Goal: Transaction & Acquisition: Purchase product/service

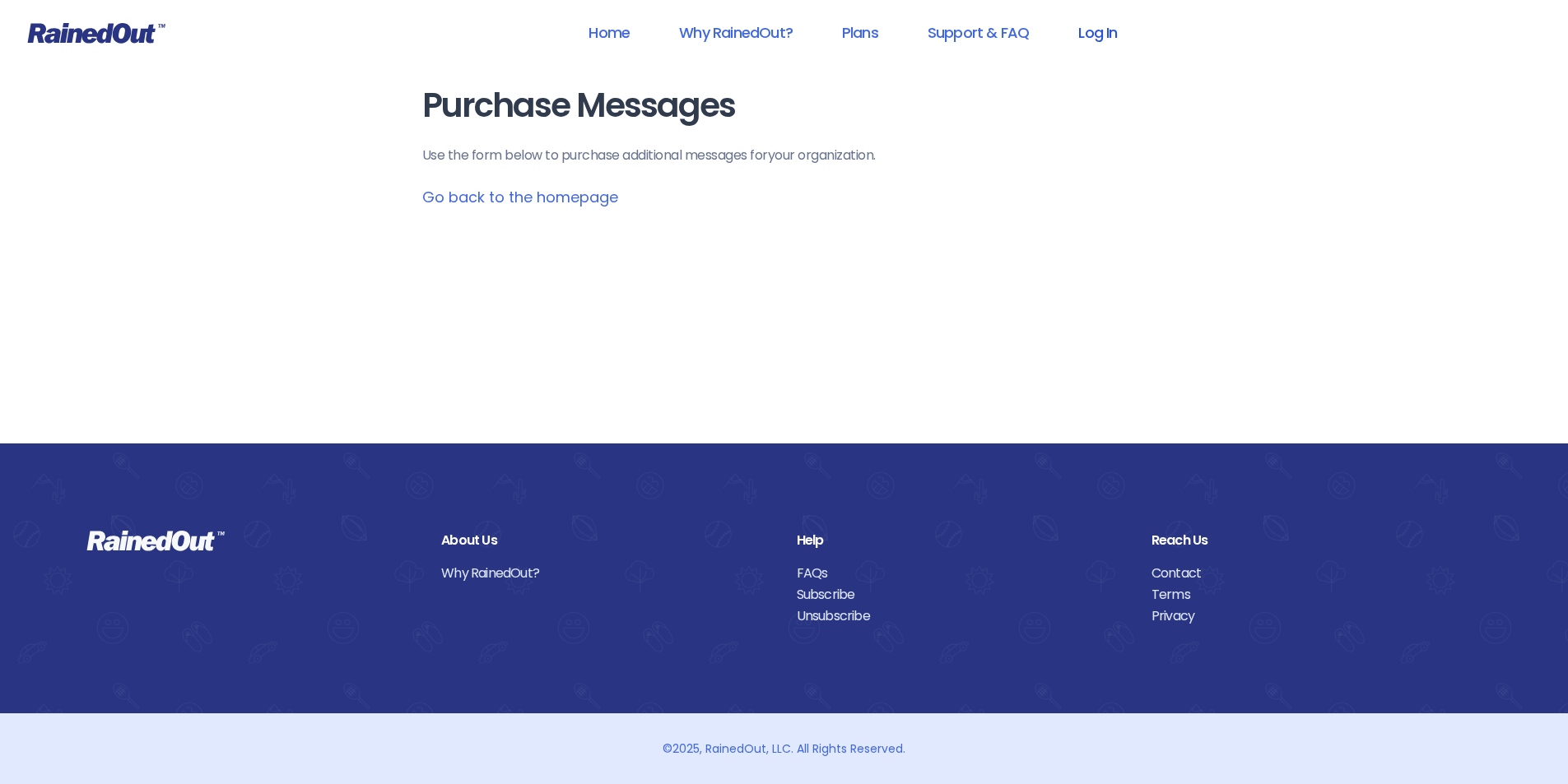
click at [1106, 31] on link "Log In" at bounding box center [1097, 32] width 82 height 37
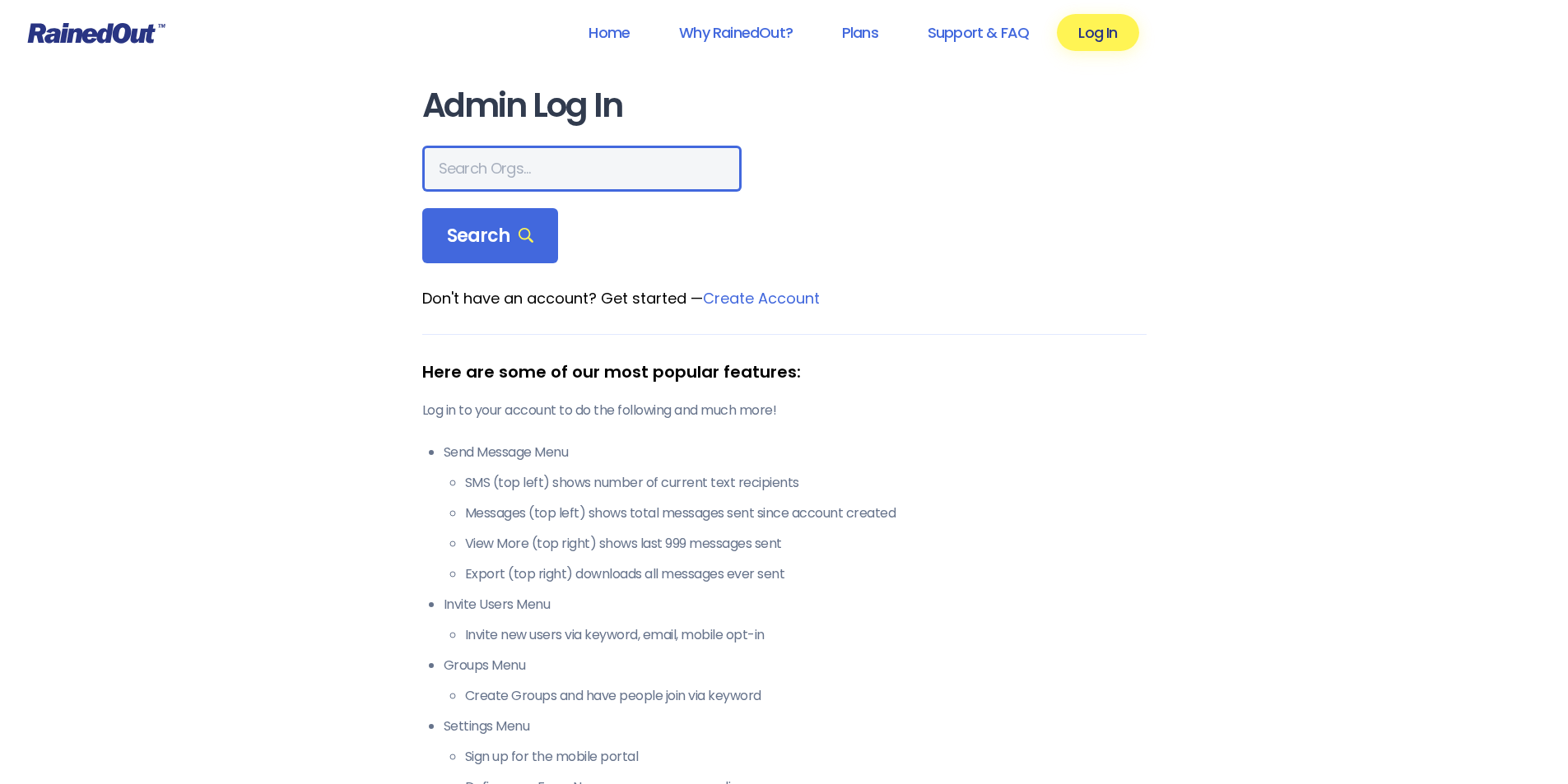
click at [530, 166] on input "text" at bounding box center [581, 168] width 319 height 46
type input "[US_STATE] advanced caregivers"
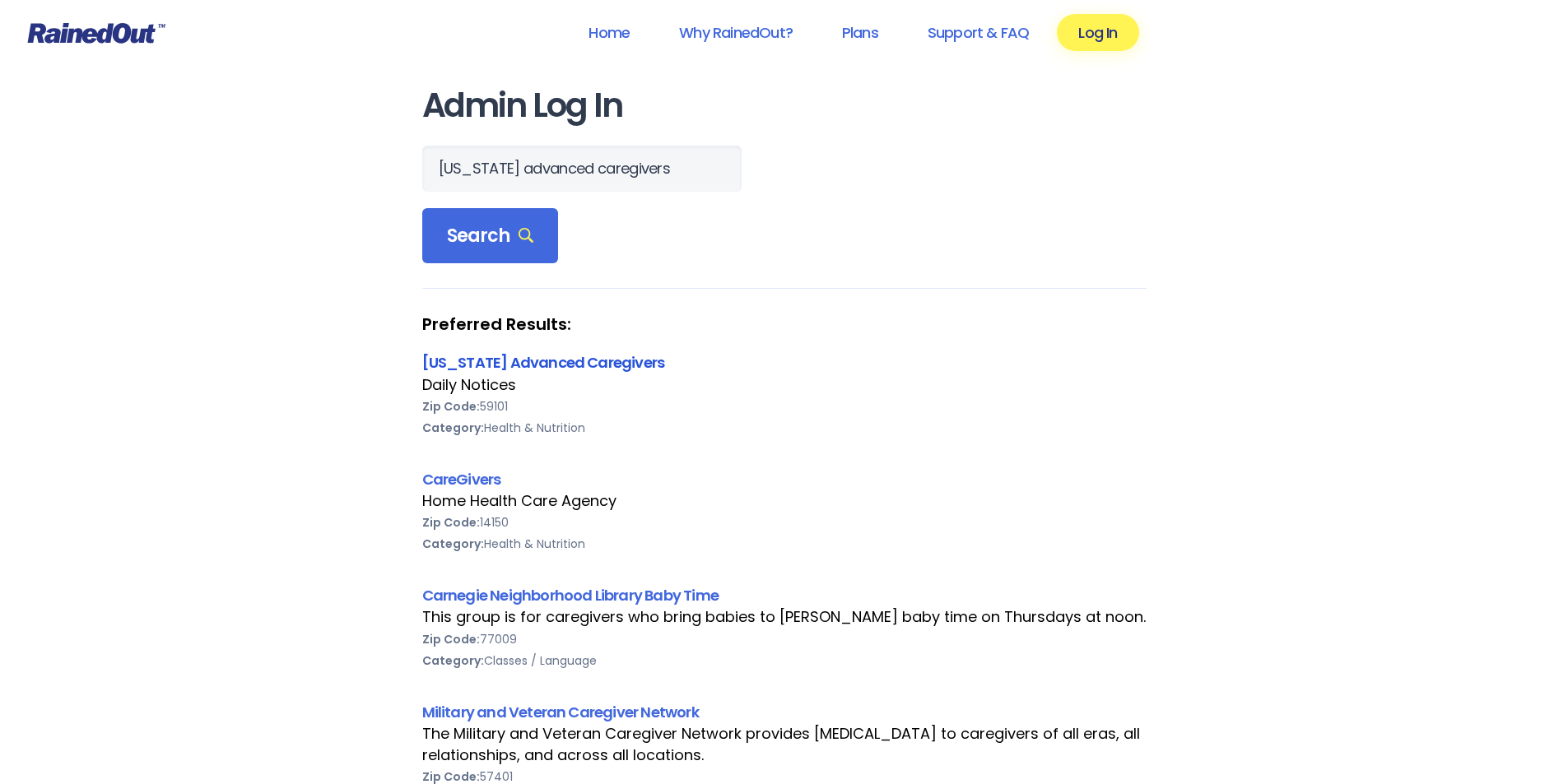
scroll to position [0, 0]
click at [485, 365] on link "[US_STATE] Advanced Caregivers" at bounding box center [544, 362] width 243 height 21
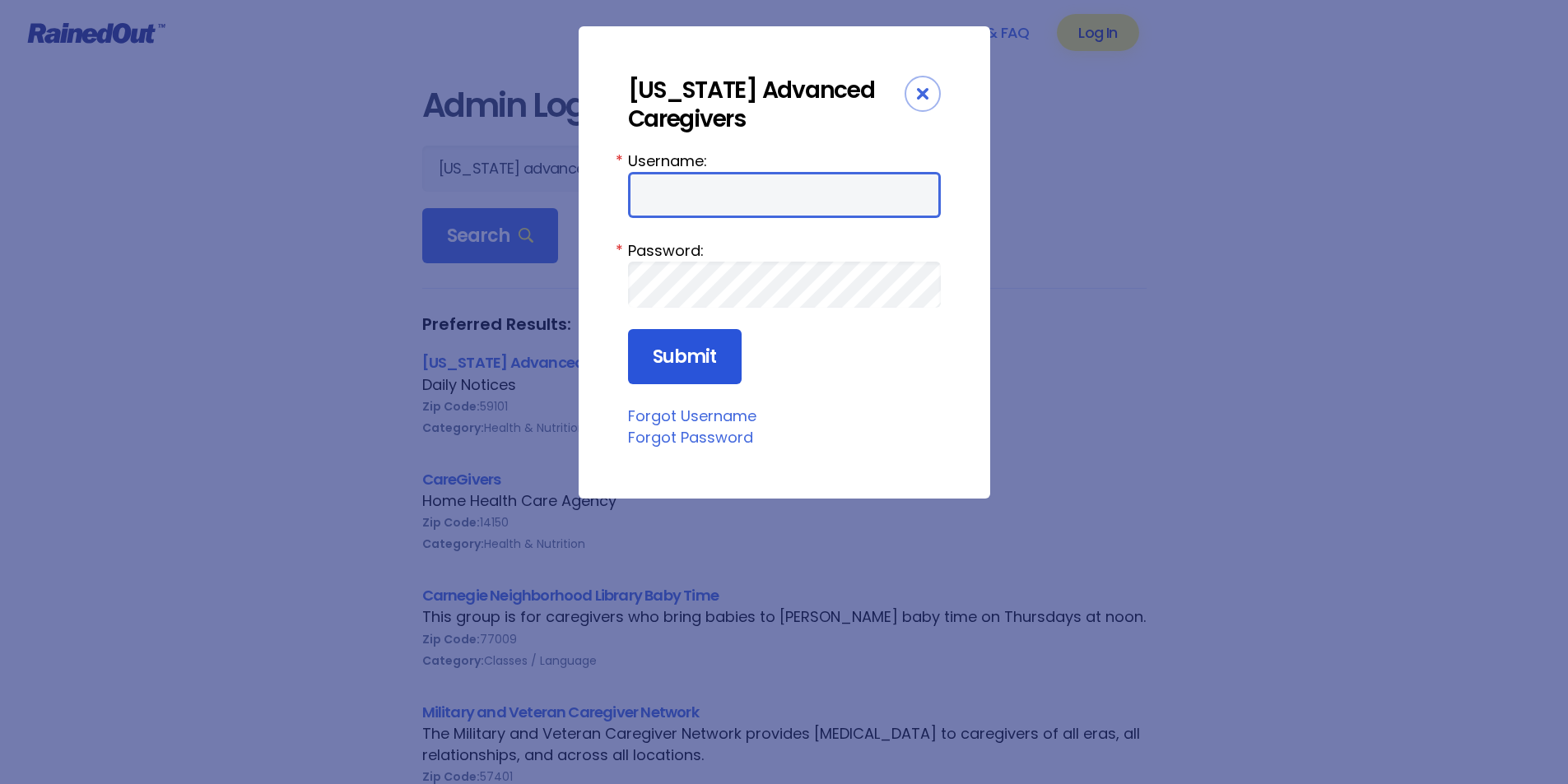
type input "MAC0420"
click at [695, 373] on input "Submit" at bounding box center [685, 357] width 113 height 56
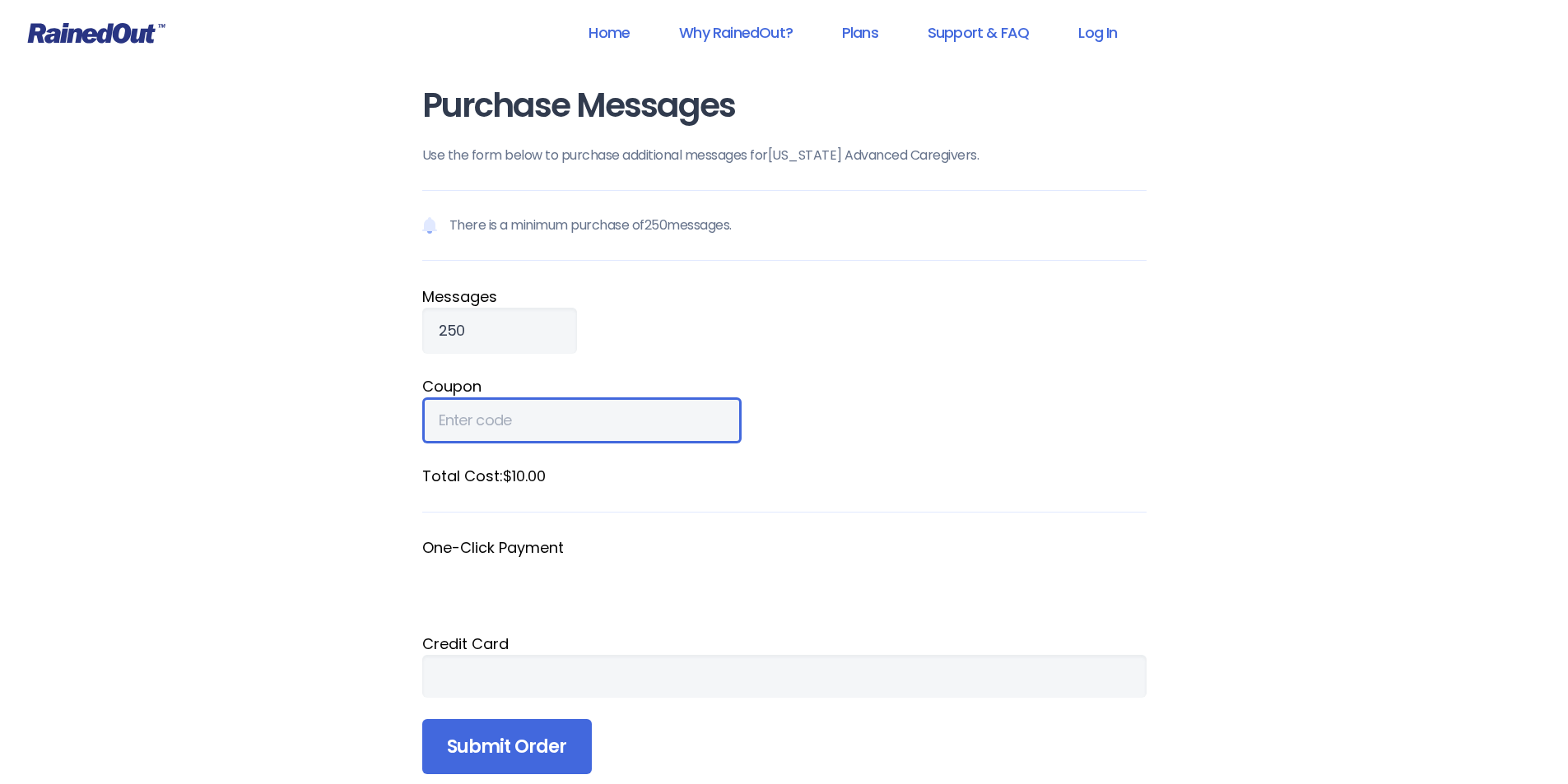
click at [522, 427] on input "Coupon" at bounding box center [581, 419] width 319 height 46
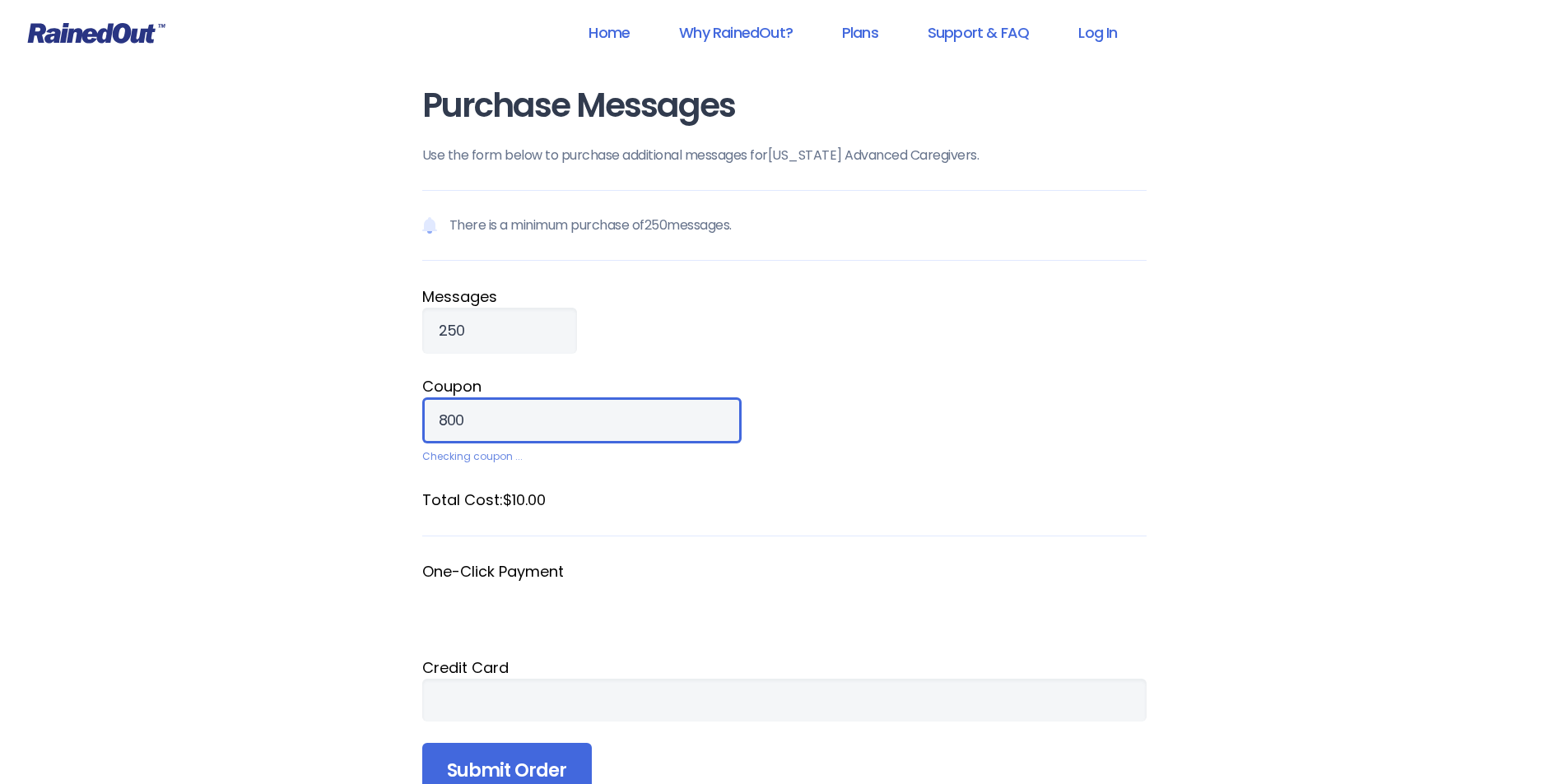
type input "800"
click at [563, 711] on div at bounding box center [784, 700] width 724 height 43
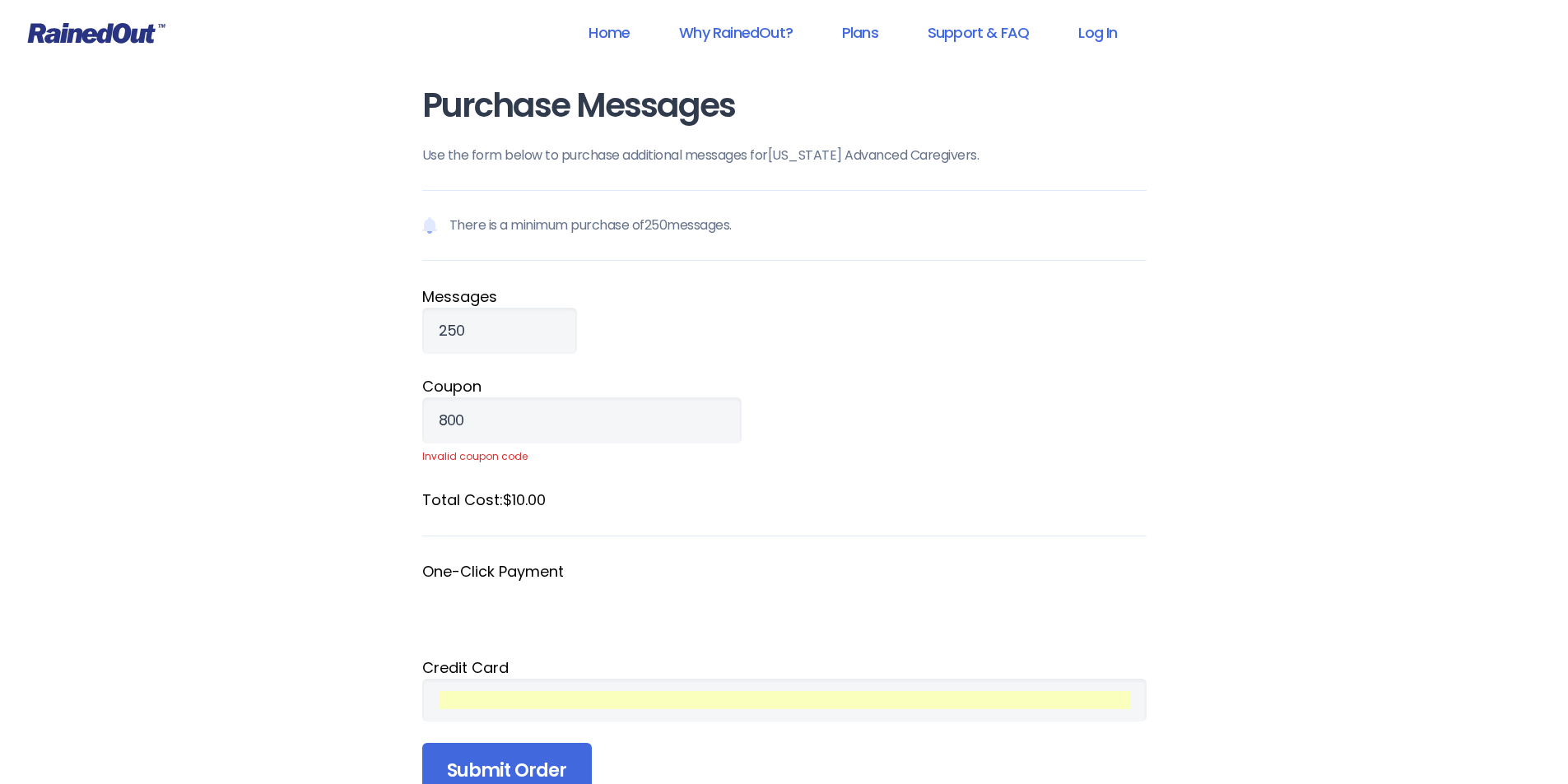
click at [1223, 584] on div "Home Why RainedOut? Plans Support & FAQ Log In Purchase Messages Use the form b…" at bounding box center [784, 636] width 1568 height 1273
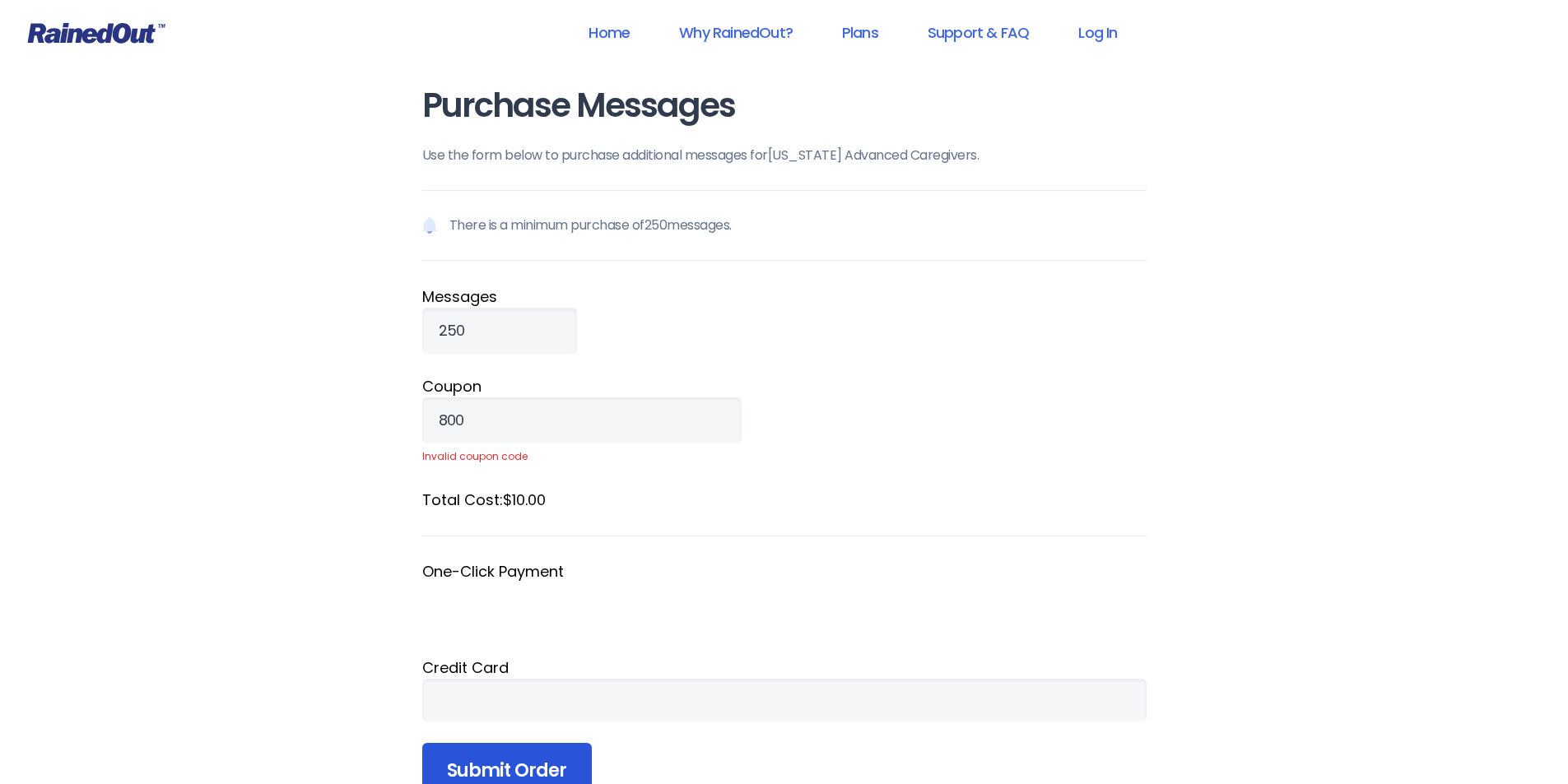
click at [536, 770] on input "Submit Order" at bounding box center [507, 771] width 170 height 56
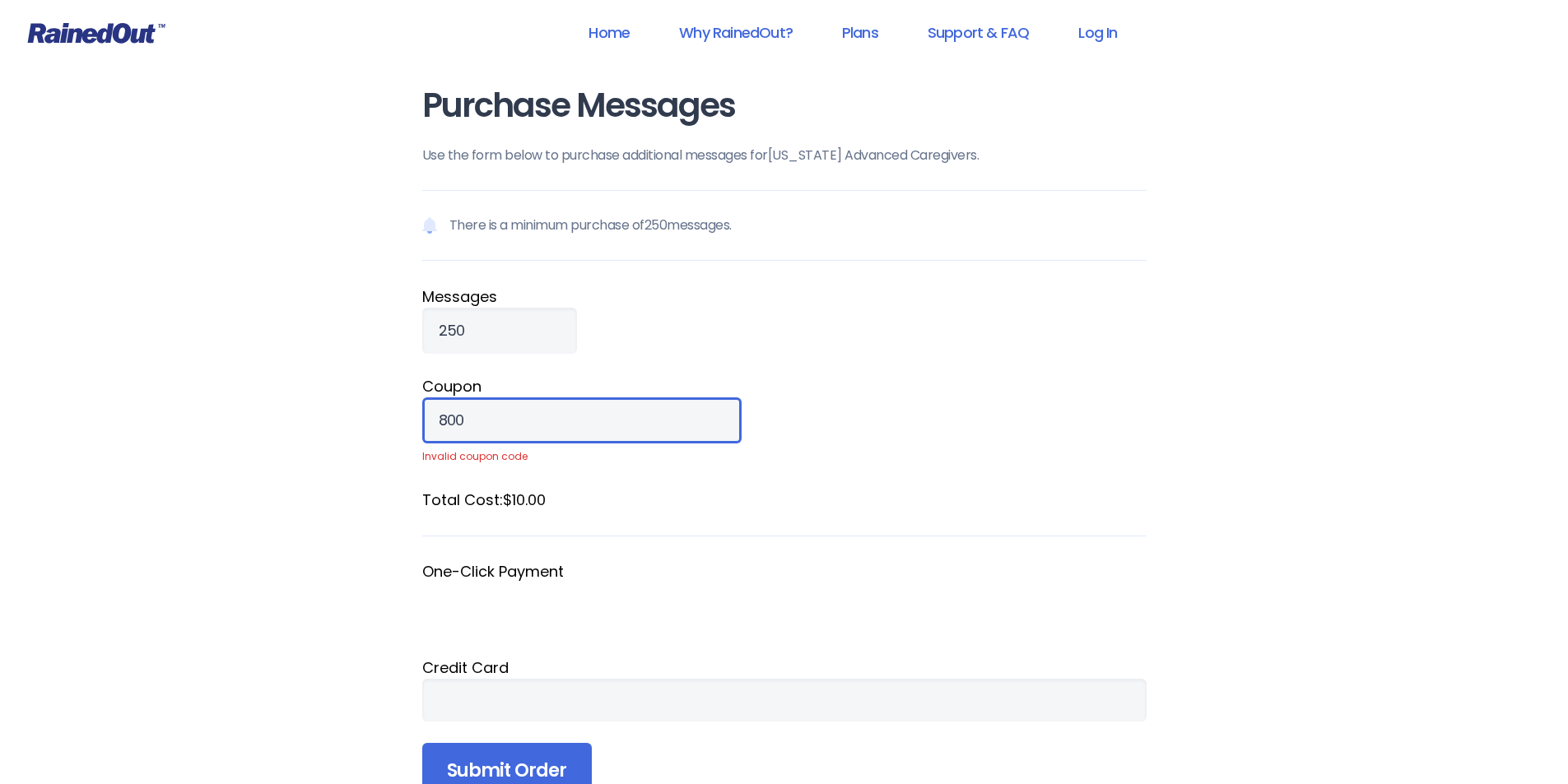
drag, startPoint x: 503, startPoint y: 416, endPoint x: 378, endPoint y: 417, distance: 125.0
click at [378, 417] on div "Home Why RainedOut? Plans Support & FAQ Log In Purchase Messages Use the form b…" at bounding box center [784, 636] width 1568 height 1273
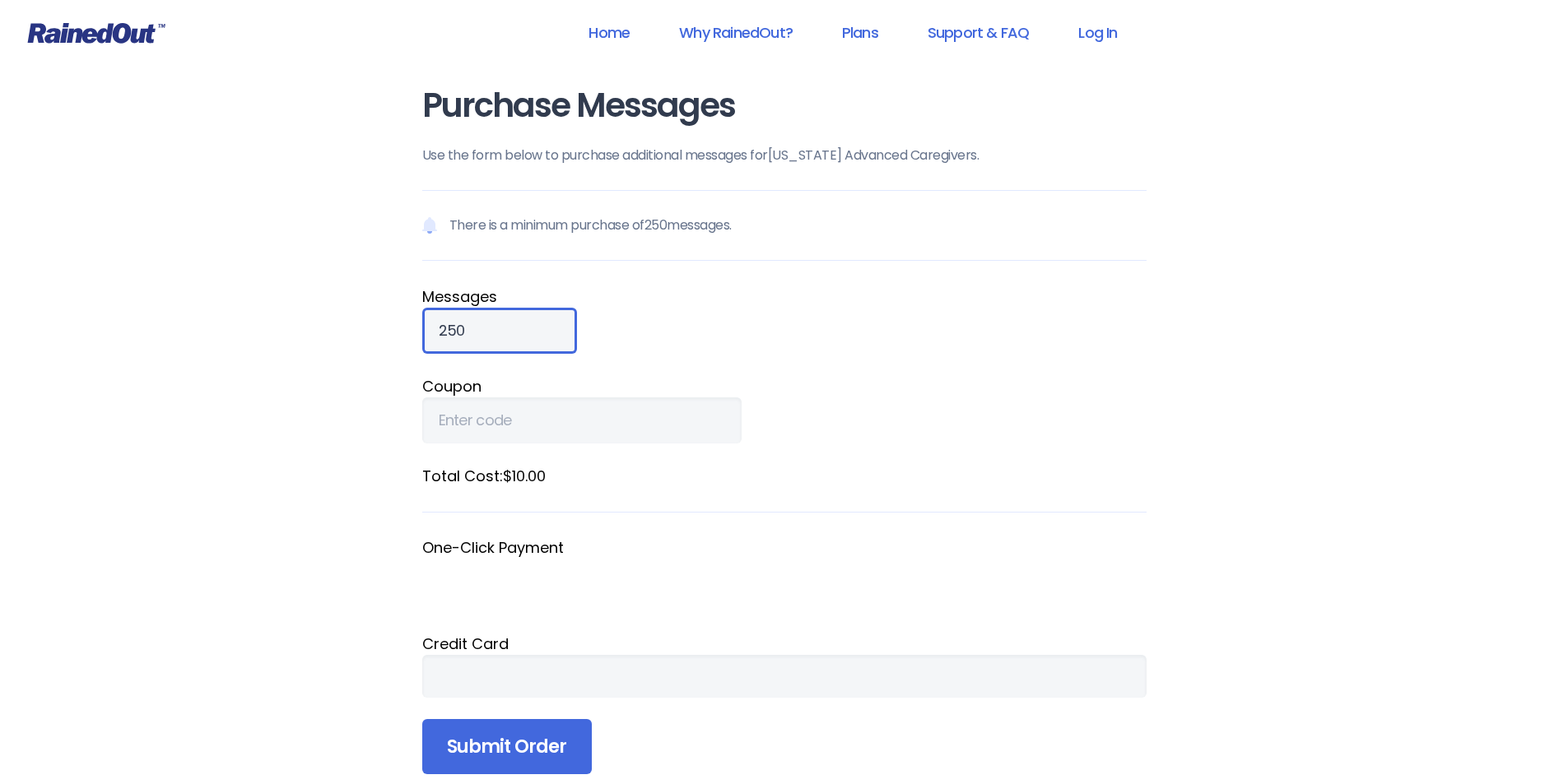
drag, startPoint x: 505, startPoint y: 339, endPoint x: 368, endPoint y: 341, distance: 137.0
click at [368, 341] on div "Home Why RainedOut? Plans Support & FAQ Log In Purchase Messages Use the form b…" at bounding box center [784, 624] width 1568 height 1249
type input "800"
click at [507, 727] on input "Submit Order" at bounding box center [507, 747] width 170 height 56
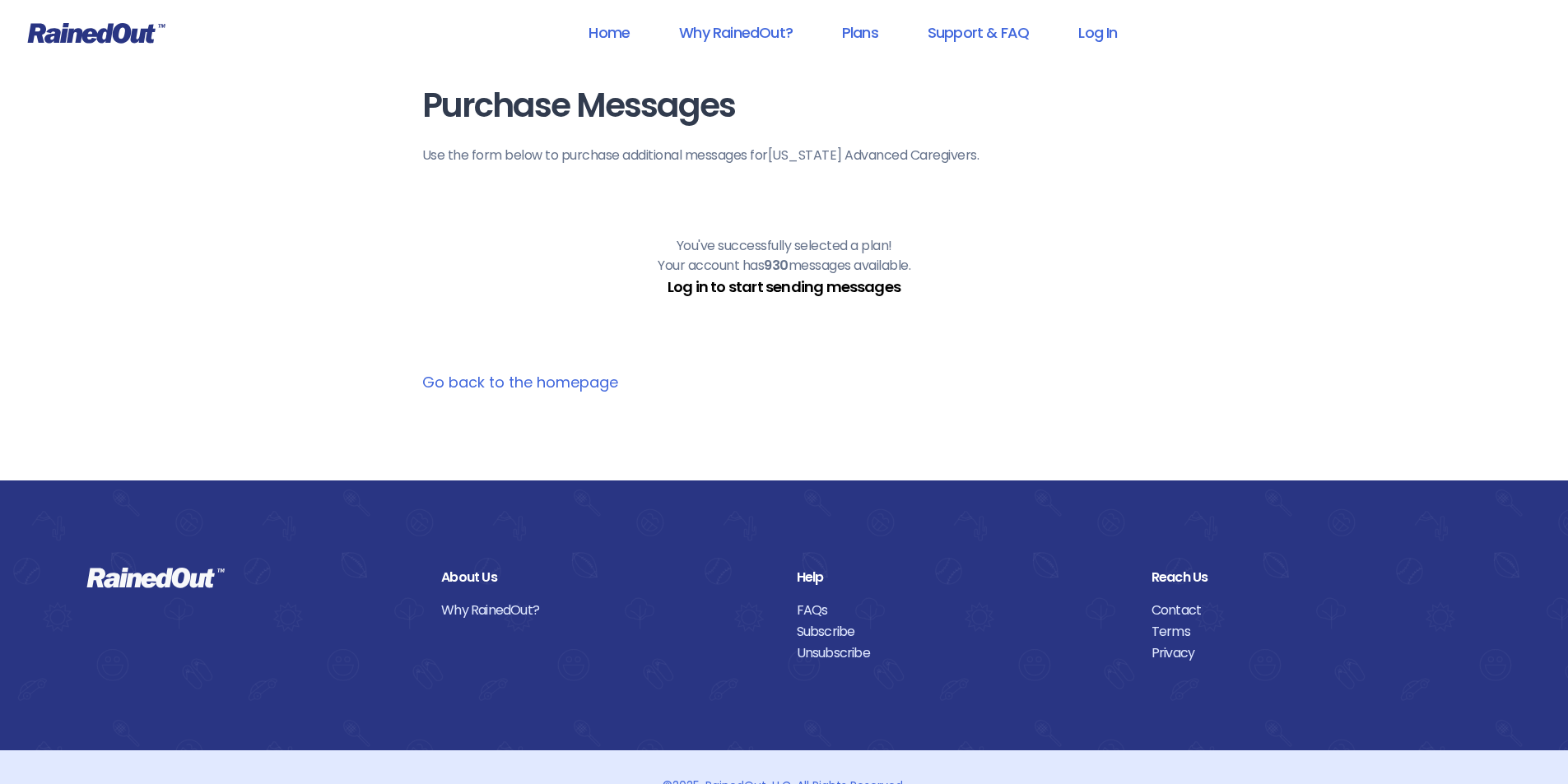
click at [815, 293] on link "Log in to start sending messages" at bounding box center [784, 286] width 233 height 21
